Goal: Information Seeking & Learning: Learn about a topic

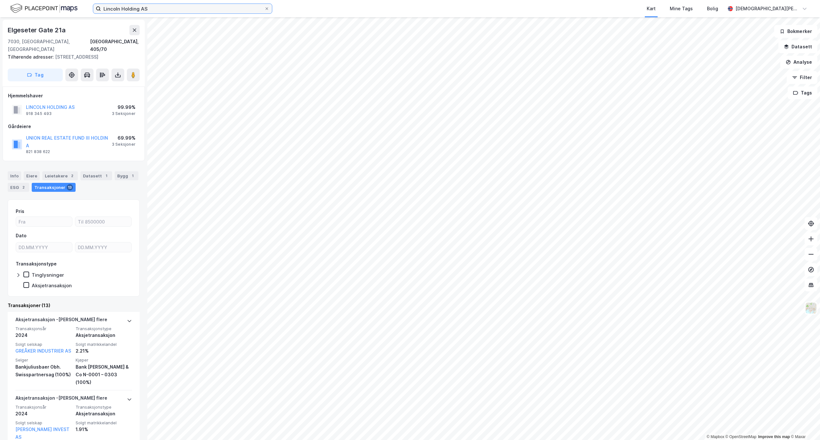
click at [159, 11] on input "Lincoln Holding AS" at bounding box center [182, 9] width 163 height 10
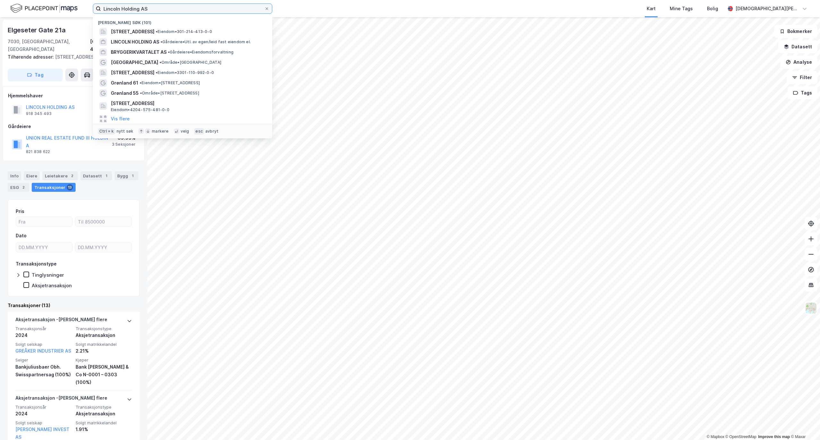
click at [141, 9] on input "Lincoln Holding AS" at bounding box center [182, 9] width 163 height 10
paste input "Pedersgata"
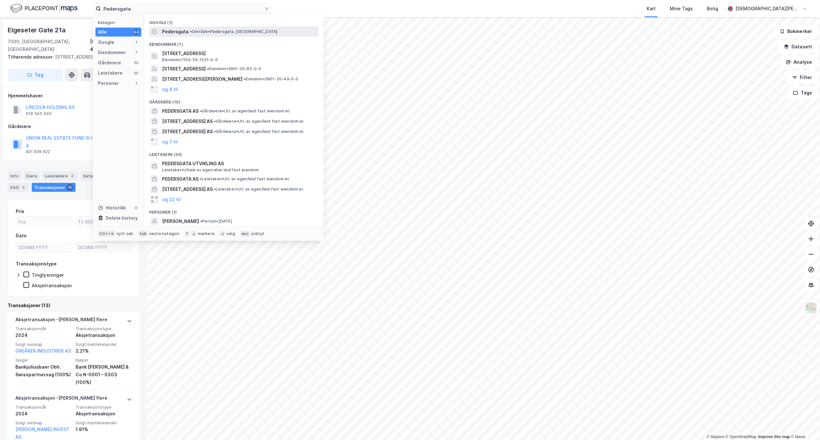
click at [202, 31] on span "• Område • [GEOGRAPHIC_DATA], [GEOGRAPHIC_DATA]" at bounding box center [233, 31] width 87 height 5
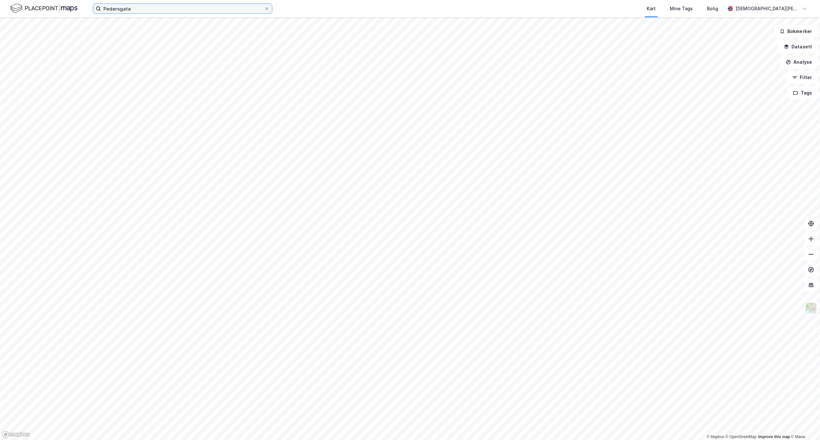
click at [131, 9] on input "Pedersgata" at bounding box center [182, 9] width 163 height 10
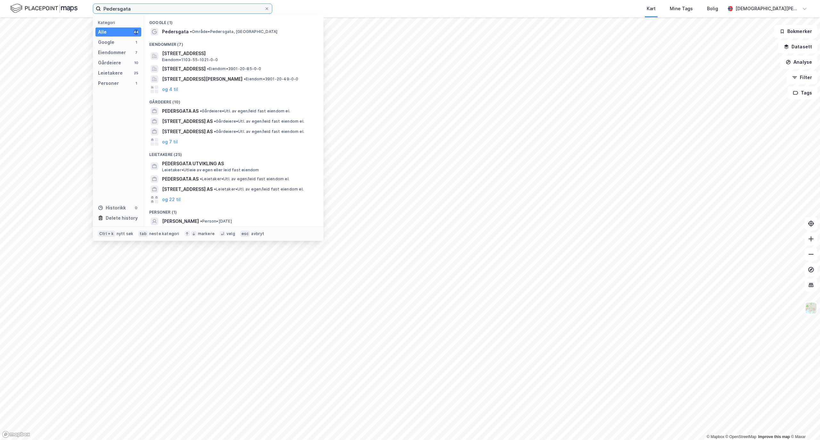
click at [131, 9] on input "Pedersgata" at bounding box center [182, 9] width 163 height 10
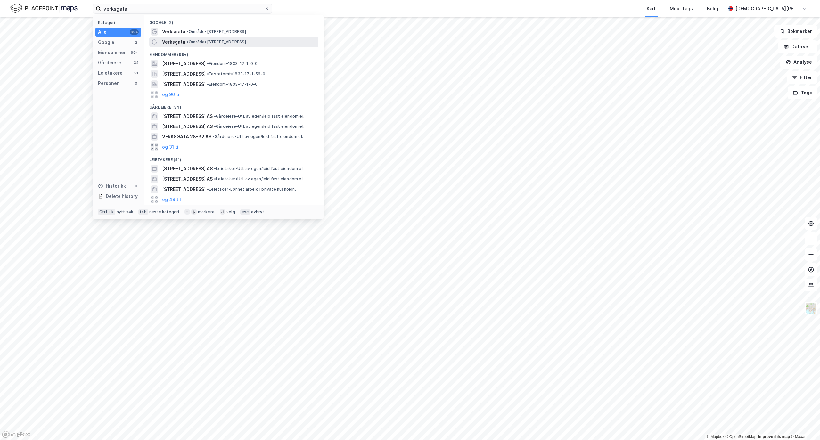
click at [188, 40] on span "•" at bounding box center [188, 41] width 2 height 5
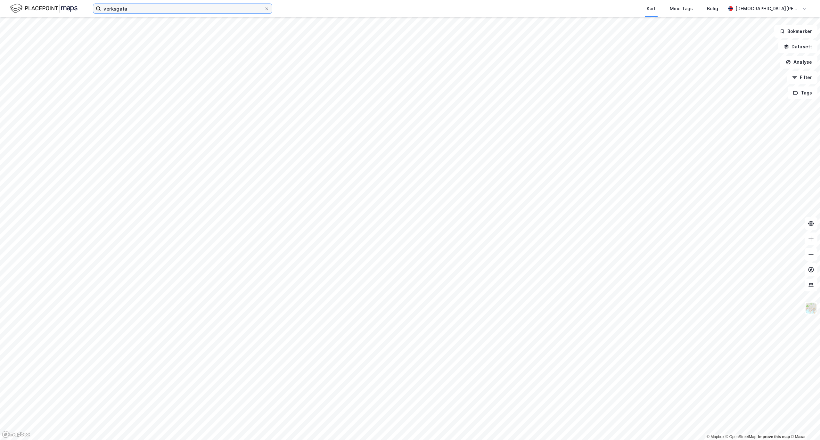
click at [163, 12] on input "verksgata" at bounding box center [182, 9] width 163 height 10
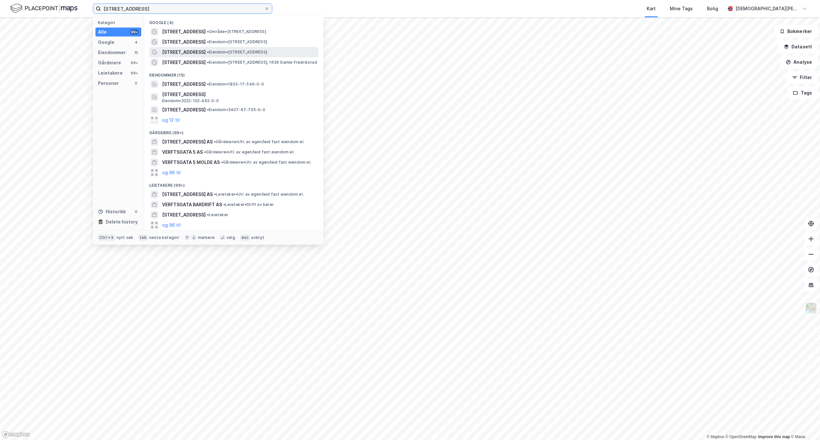
type input "[STREET_ADDRESS]"
click at [209, 51] on span "• Eiendom • [STREET_ADDRESS]" at bounding box center [237, 52] width 60 height 5
